Goal: Transaction & Acquisition: Book appointment/travel/reservation

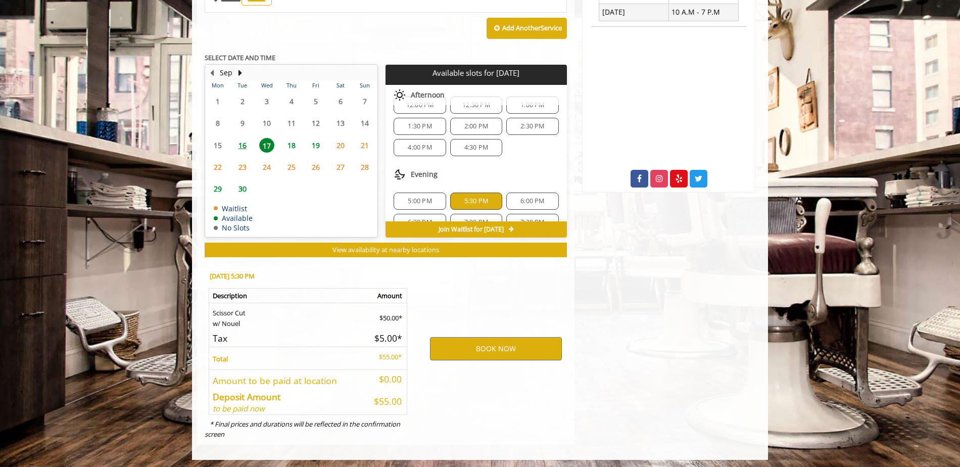
scroll to position [130, 0]
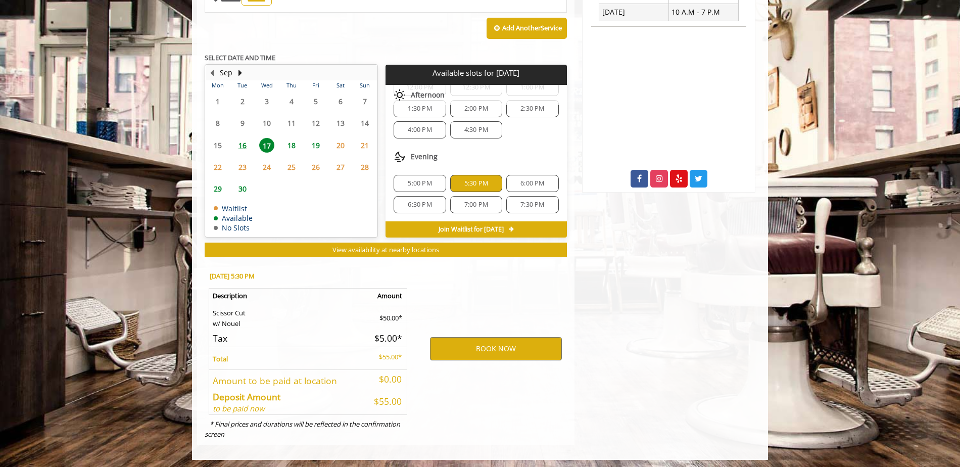
click at [472, 183] on span "5:30 PM" at bounding box center [476, 183] width 24 height 8
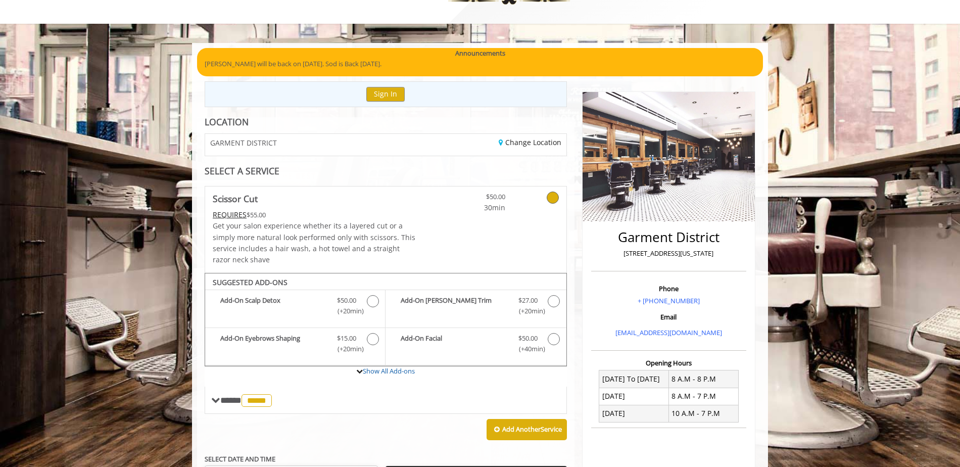
scroll to position [0, 0]
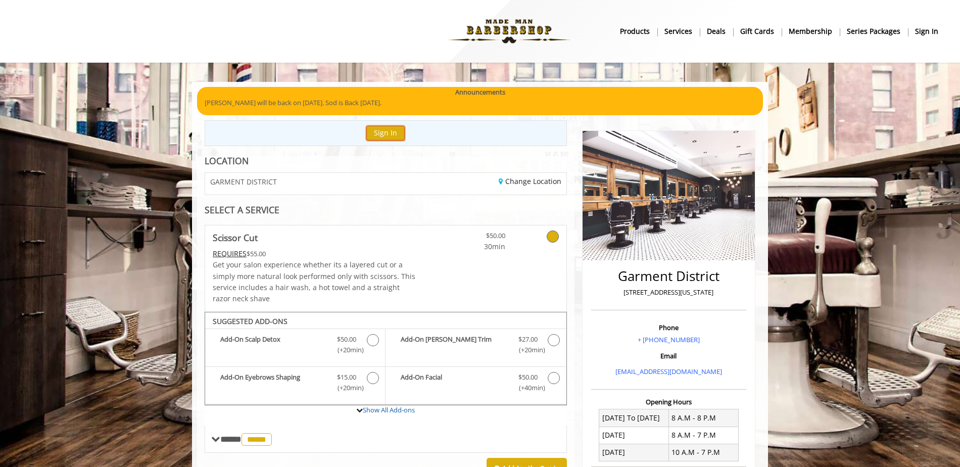
click at [392, 135] on button "Sign In" at bounding box center [385, 133] width 38 height 15
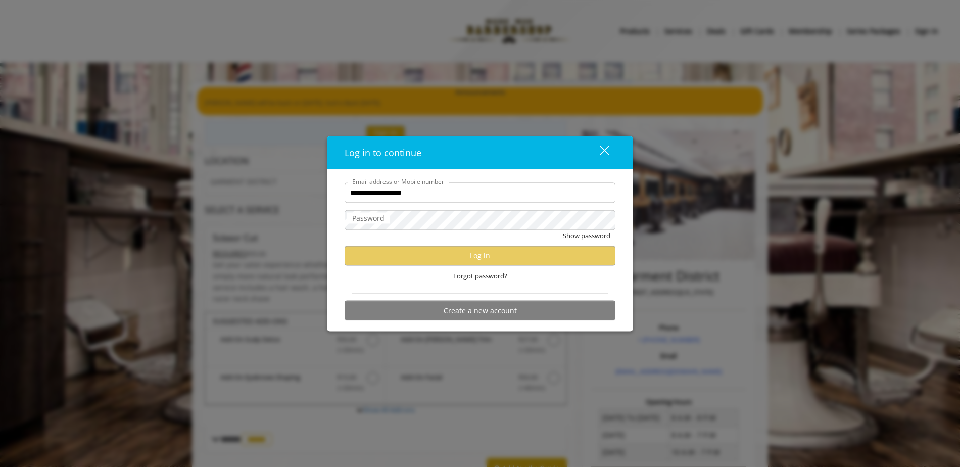
type input "**********"
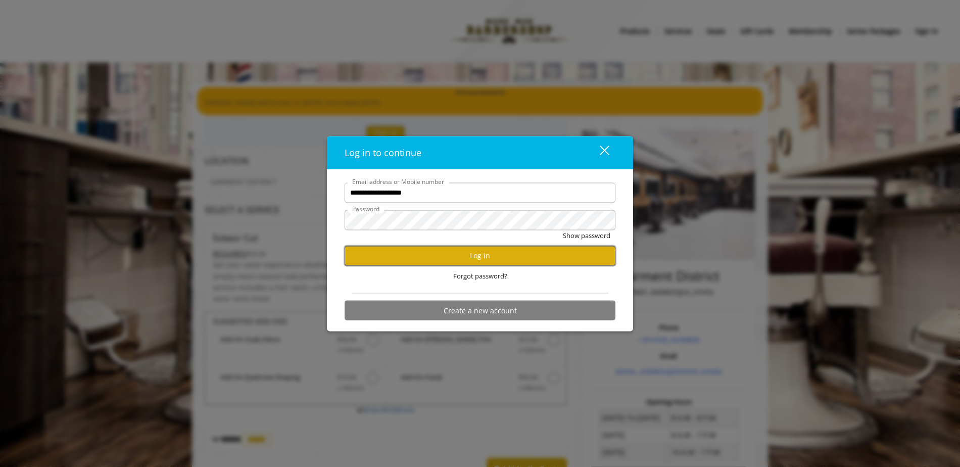
click at [501, 259] on button "Log in" at bounding box center [479, 255] width 271 height 20
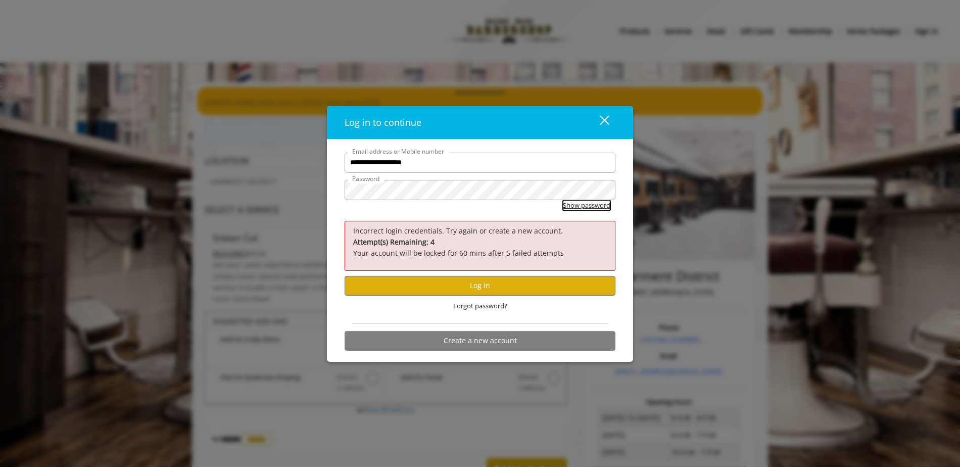
click at [577, 208] on button "Show password" at bounding box center [586, 205] width 47 height 11
click at [577, 208] on button "Hide password" at bounding box center [587, 205] width 45 height 11
click at [571, 202] on button "Show password" at bounding box center [586, 205] width 47 height 11
click at [571, 202] on button "Hide password" at bounding box center [587, 205] width 45 height 11
click at [309, 197] on div "**********" at bounding box center [480, 233] width 960 height 467
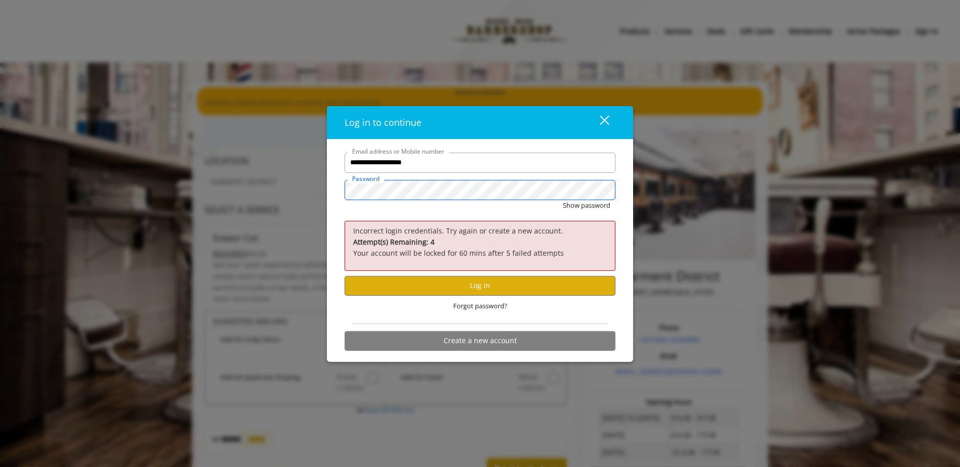
click at [563, 200] on button "Show password" at bounding box center [586, 205] width 47 height 11
click at [465, 290] on button "Log in" at bounding box center [479, 286] width 271 height 20
click at [778, 261] on div "**********" at bounding box center [480, 233] width 960 height 467
click at [475, 303] on span "Forgot password?" at bounding box center [480, 305] width 54 height 11
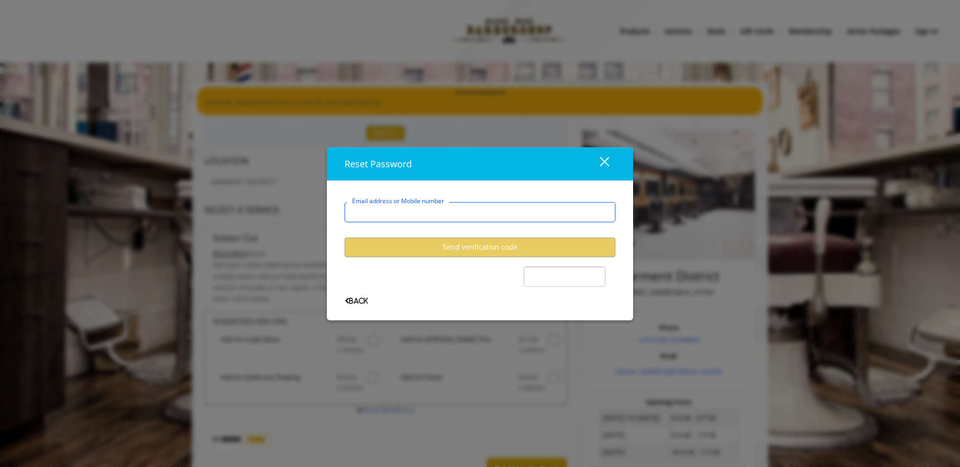
click at [429, 207] on input "Email address or Mobile number" at bounding box center [479, 212] width 271 height 20
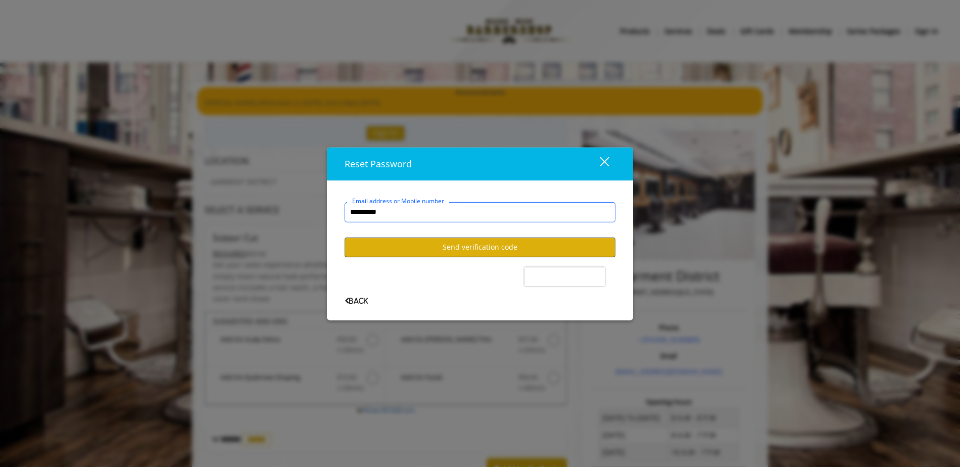
type input "**********"
click at [434, 242] on button "Send verification code" at bounding box center [479, 247] width 271 height 20
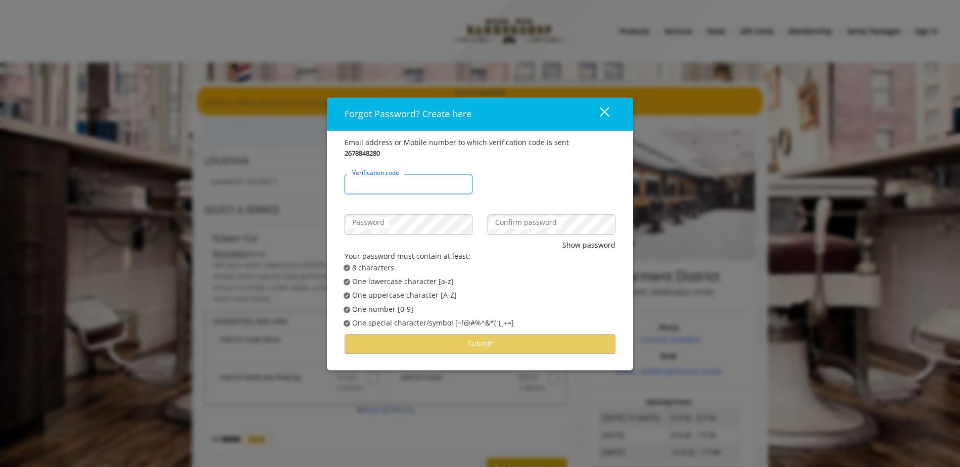
click at [431, 183] on input "Verification code" at bounding box center [408, 184] width 128 height 20
type input "******"
click at [540, 222] on label "Confirm password" at bounding box center [526, 222] width 72 height 11
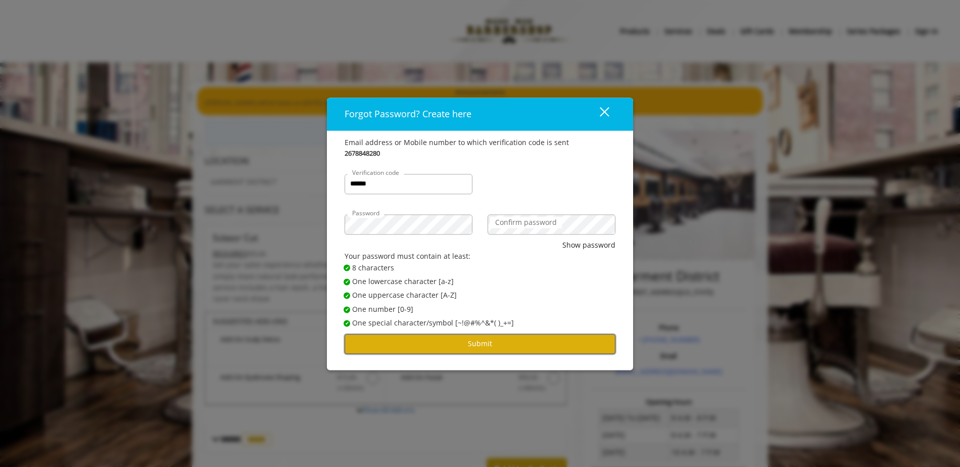
click at [508, 350] on button "Submit" at bounding box center [479, 344] width 271 height 20
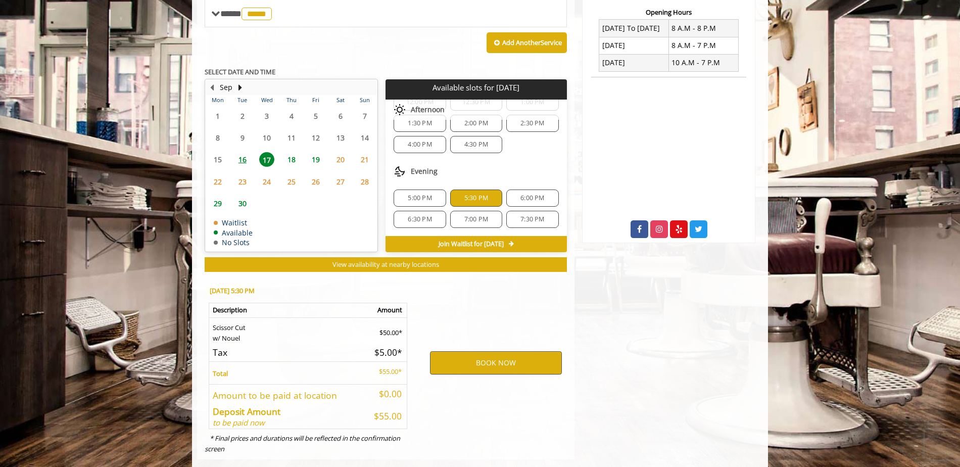
scroll to position [407, 0]
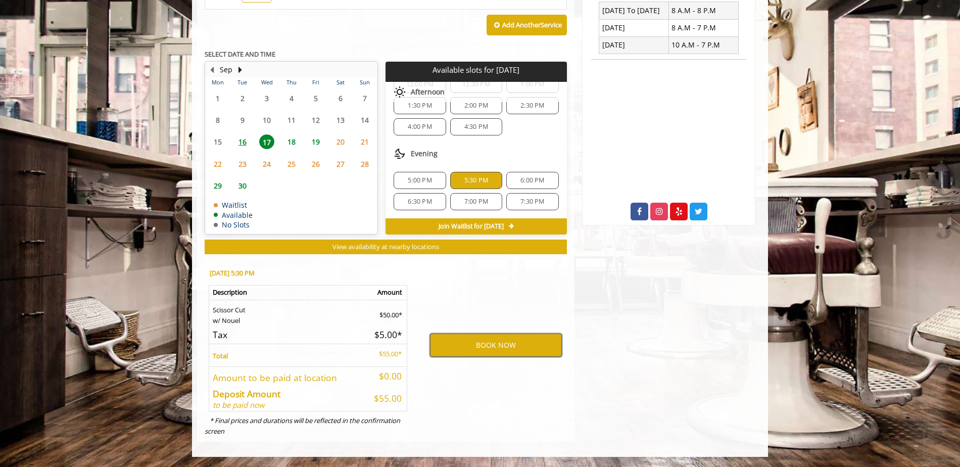
click at [507, 347] on button "BOOK NOW" at bounding box center [496, 344] width 132 height 23
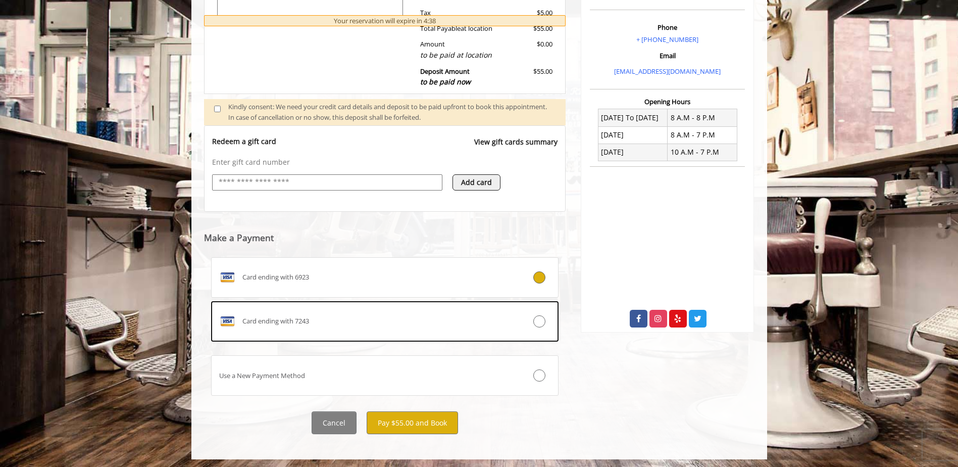
scroll to position [303, 0]
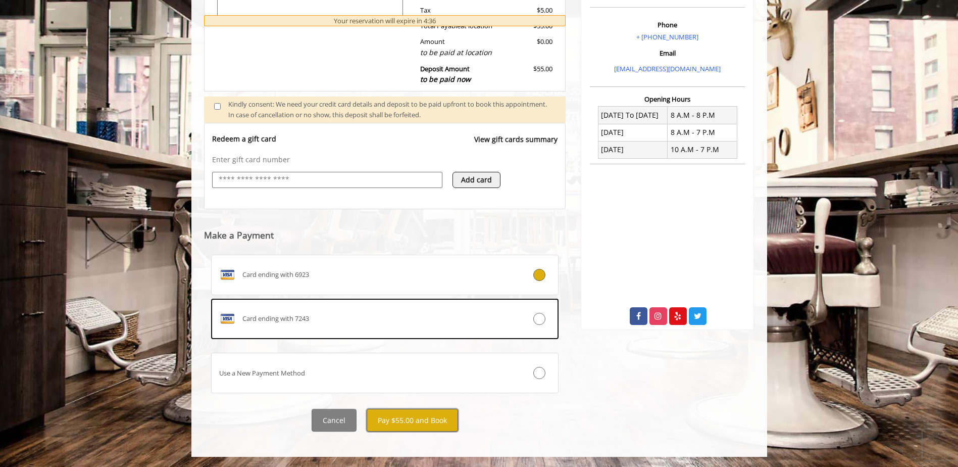
click at [422, 414] on button "Pay $55.00 and Book" at bounding box center [412, 420] width 91 height 23
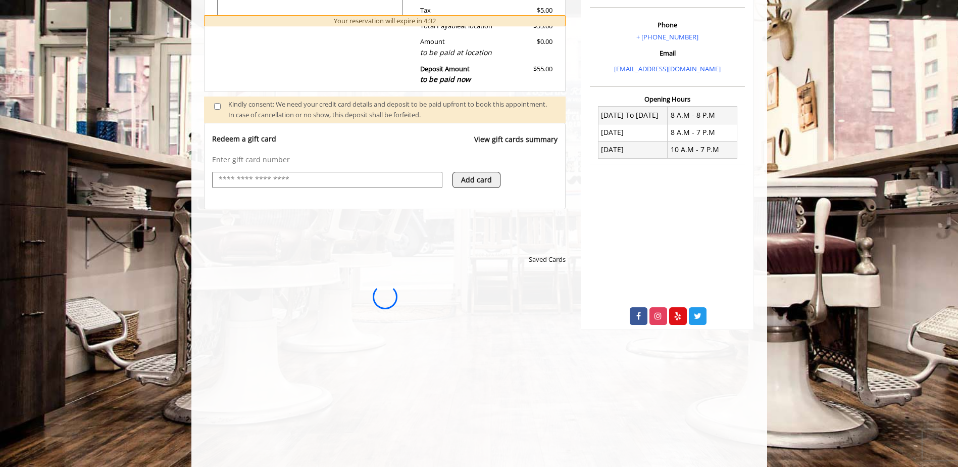
scroll to position [0, 0]
